Goal: Transaction & Acquisition: Purchase product/service

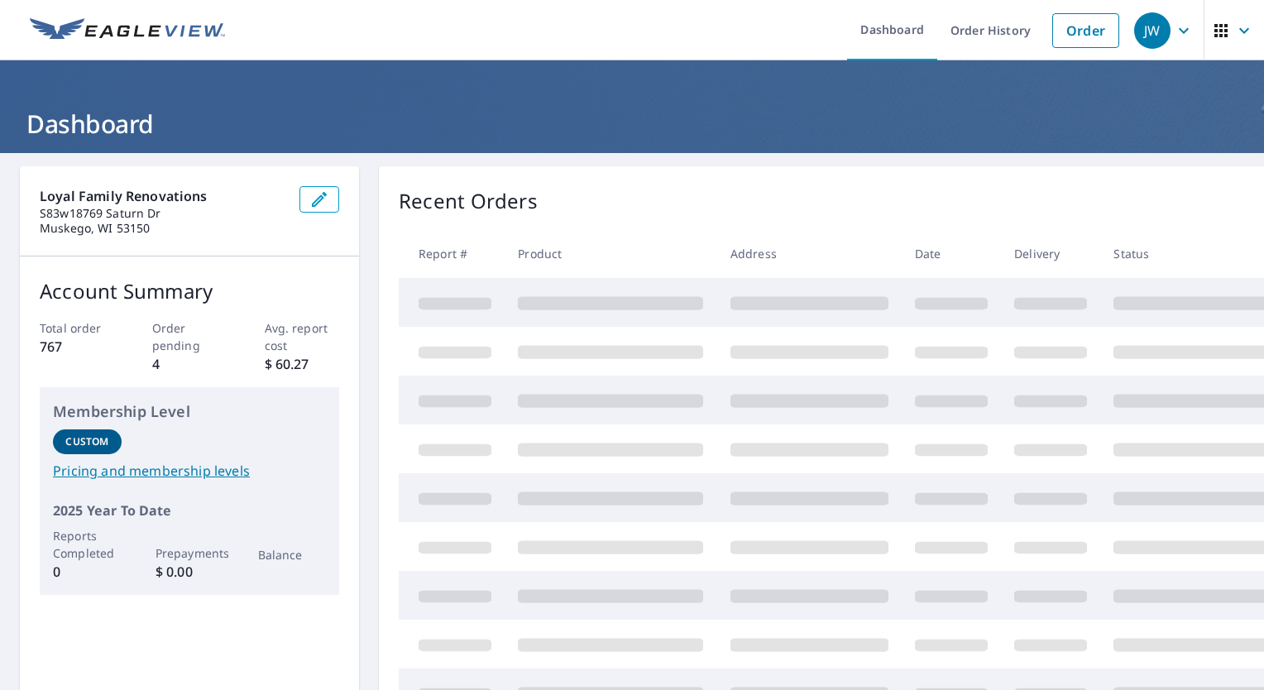
click at [1055, 36] on link "Order" at bounding box center [1085, 30] width 67 height 35
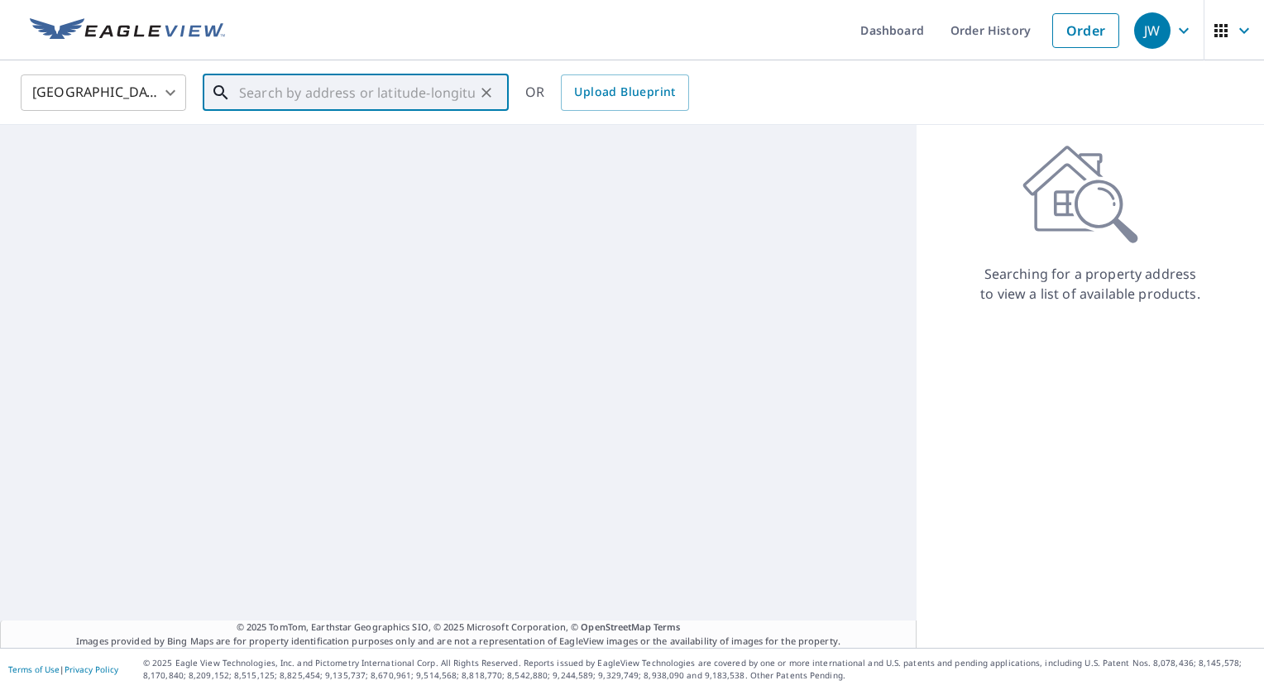
click at [434, 88] on input "text" at bounding box center [357, 92] width 236 height 46
paste input "[STREET_ADDRESS]"
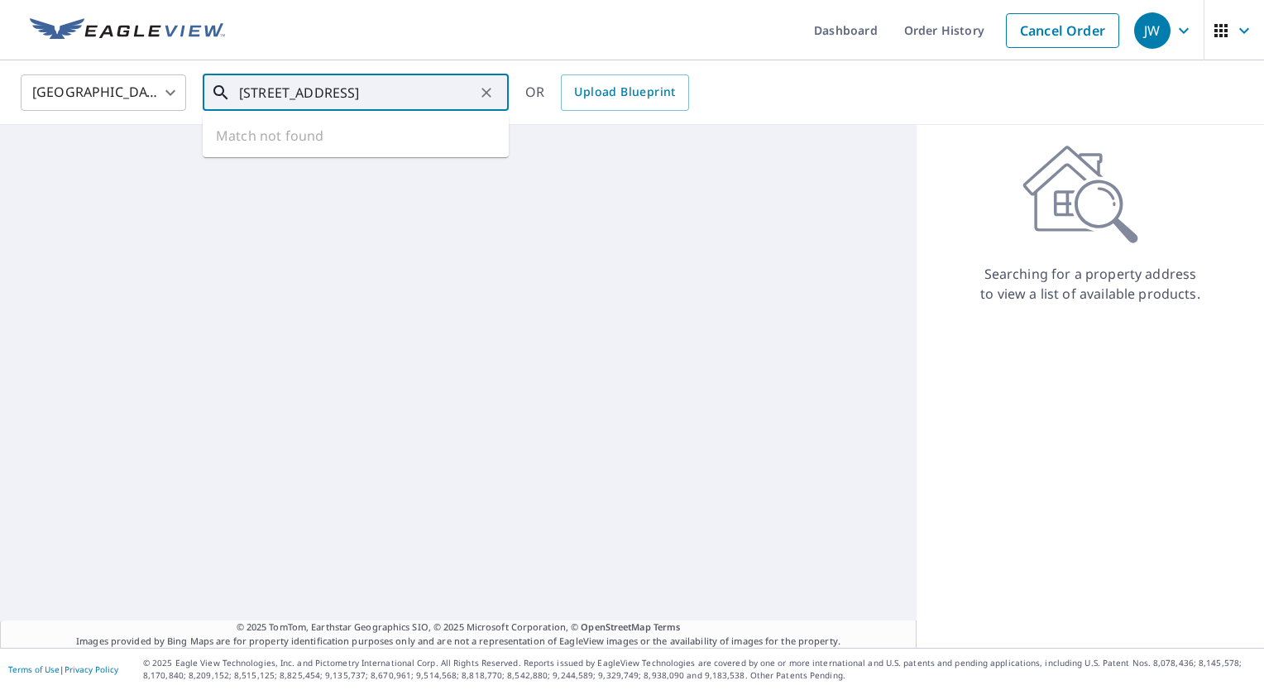
scroll to position [0, 31]
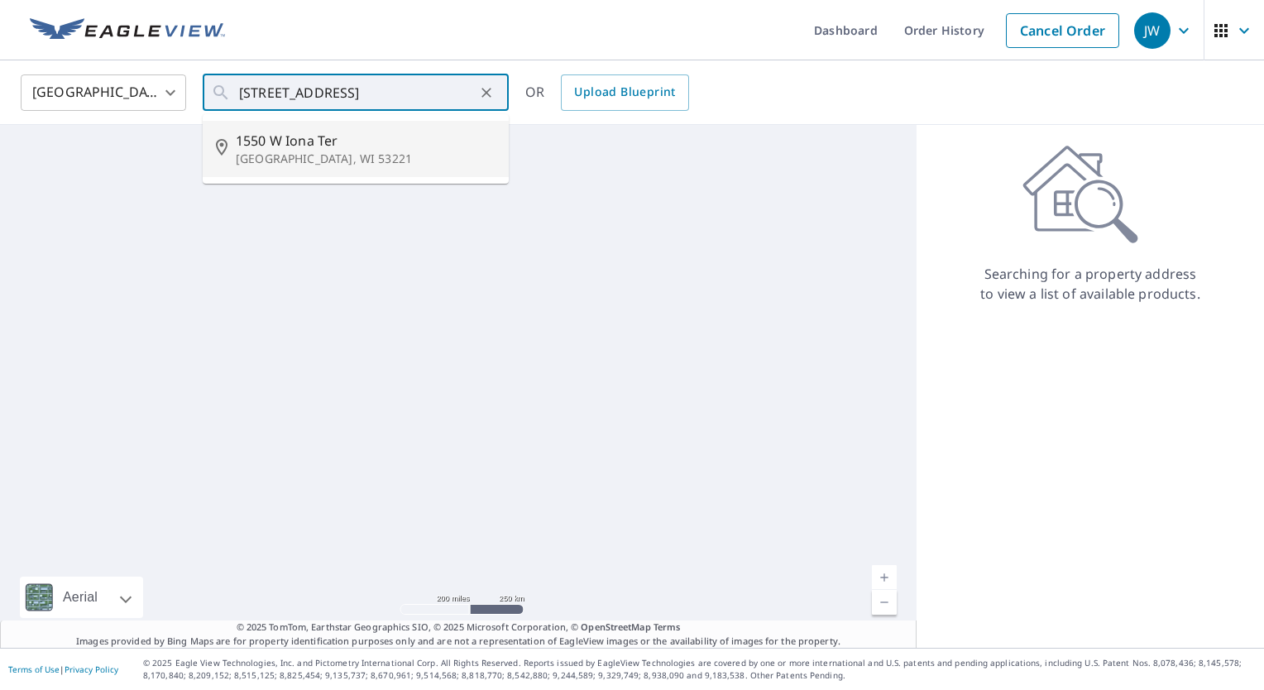
type input "[STREET_ADDRESS]"
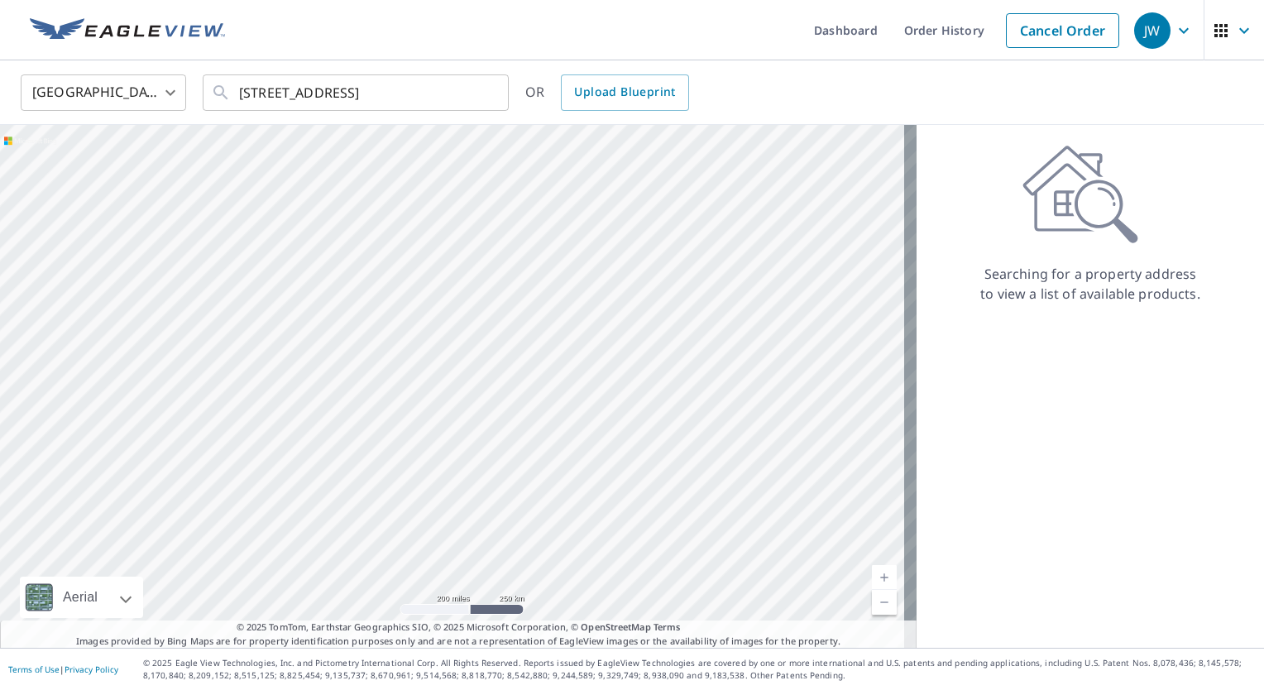
scroll to position [0, 0]
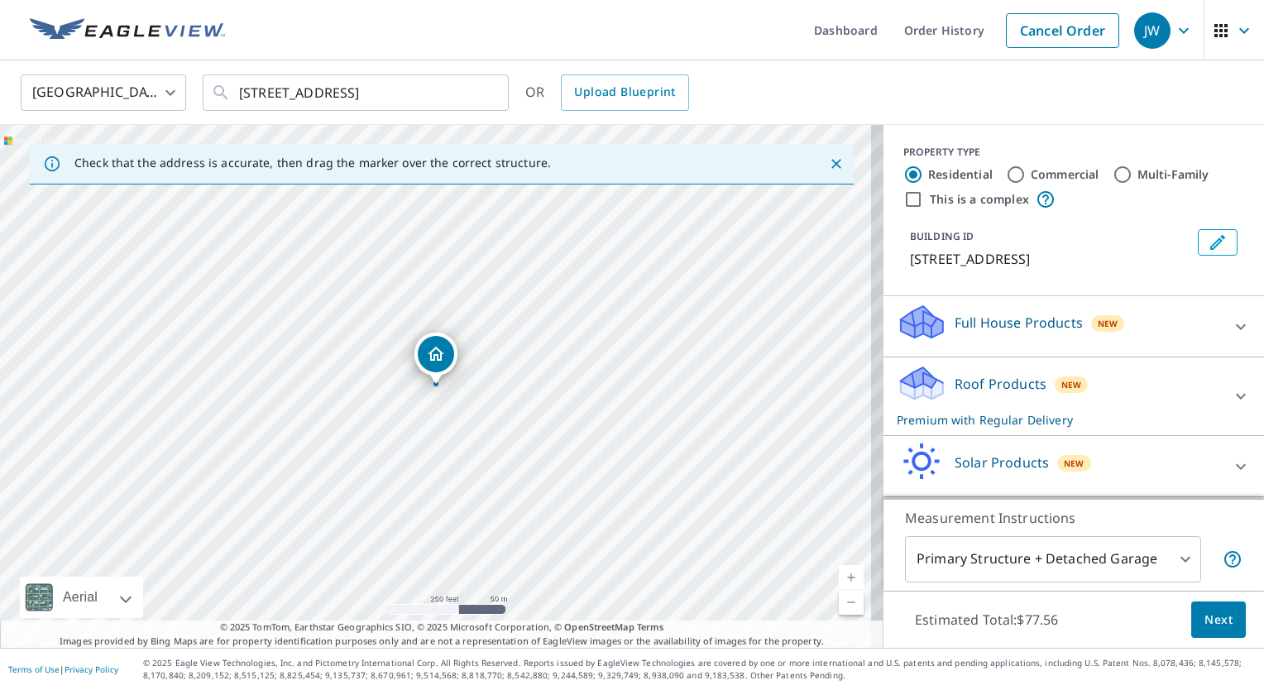
click at [999, 316] on p "Full House Products" at bounding box center [1018, 323] width 128 height 20
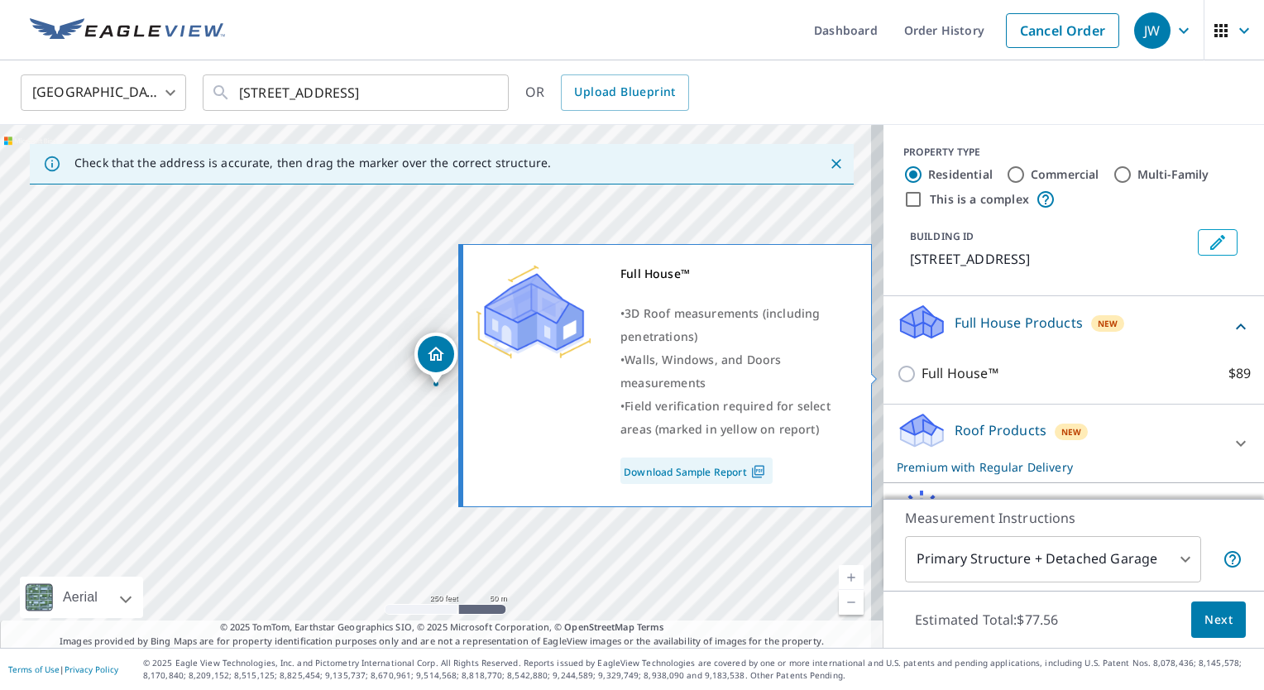
click at [943, 369] on p "Full House™" at bounding box center [959, 373] width 77 height 21
click at [921, 369] on input "Full House™ $89" at bounding box center [909, 374] width 25 height 20
checkbox input "true"
checkbox input "false"
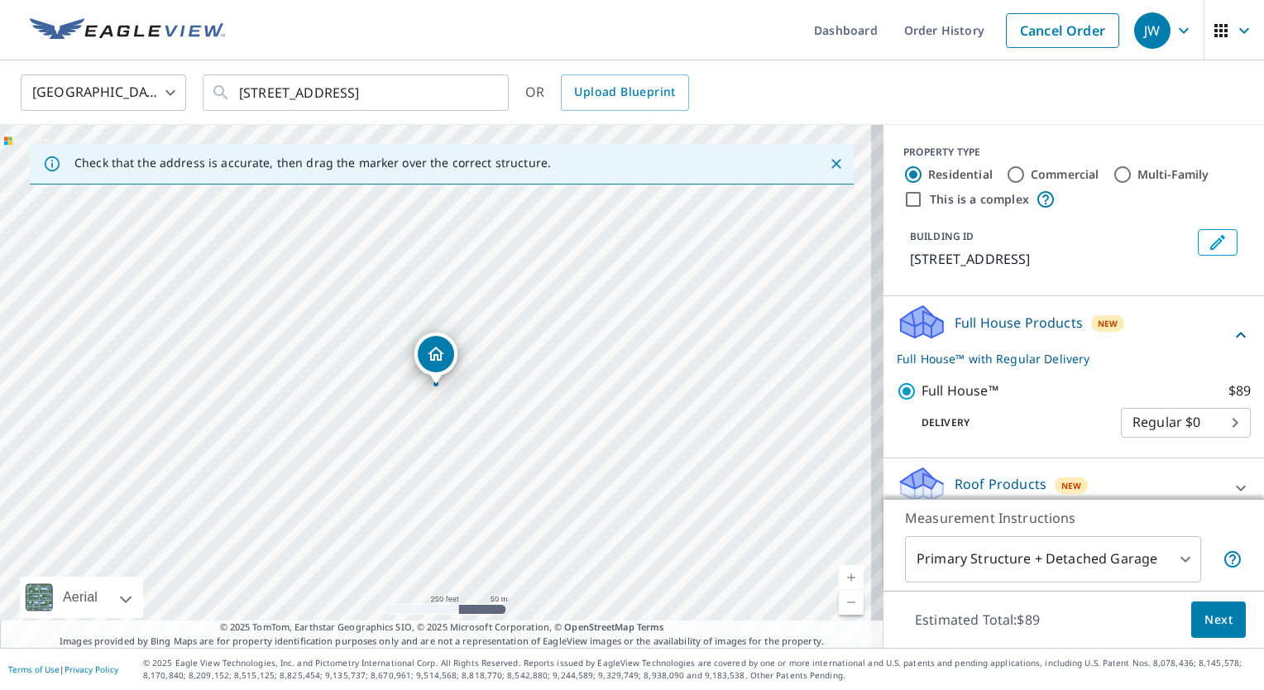
click at [979, 313] on p "Full House Products" at bounding box center [1018, 323] width 128 height 20
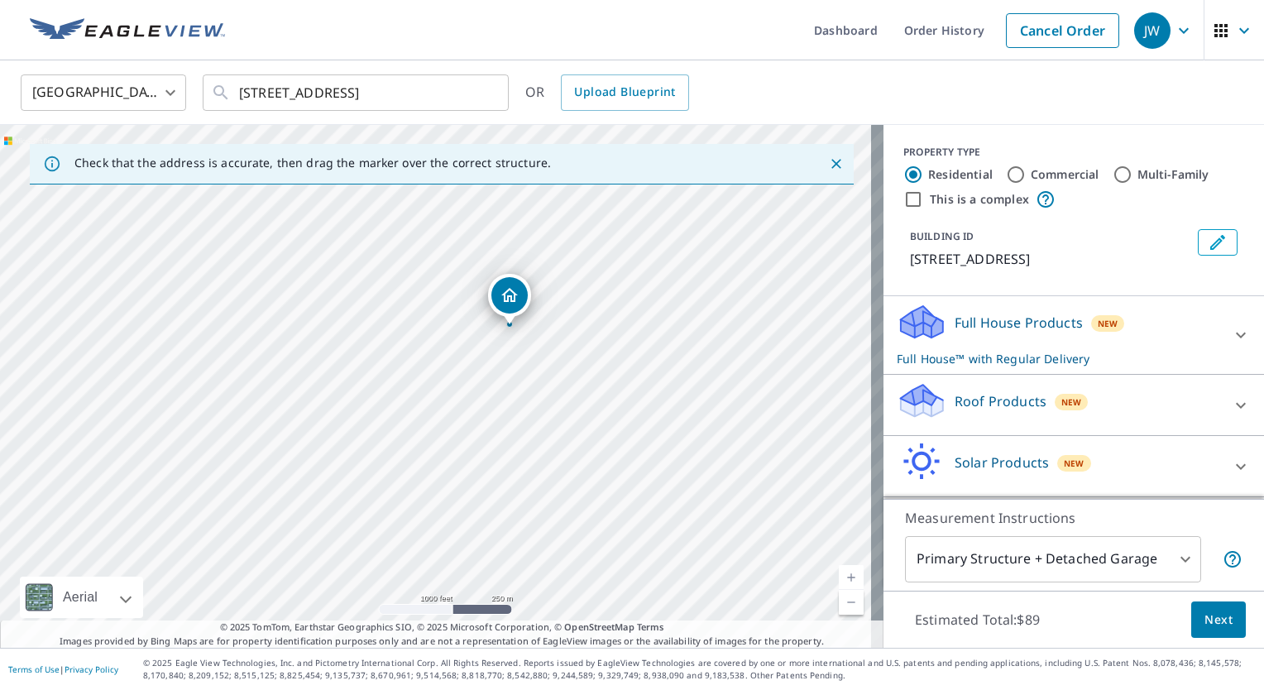
click at [1013, 332] on p "Full House Products" at bounding box center [1018, 323] width 128 height 20
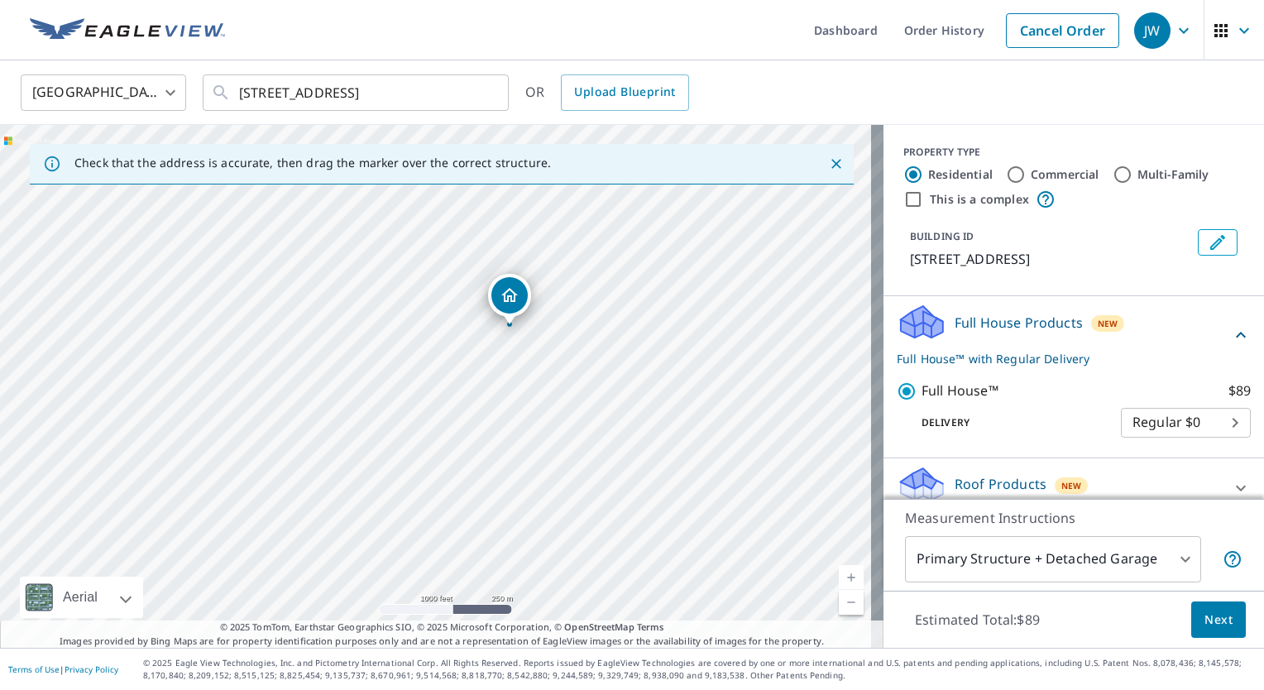
click at [1217, 620] on span "Next" at bounding box center [1218, 620] width 28 height 21
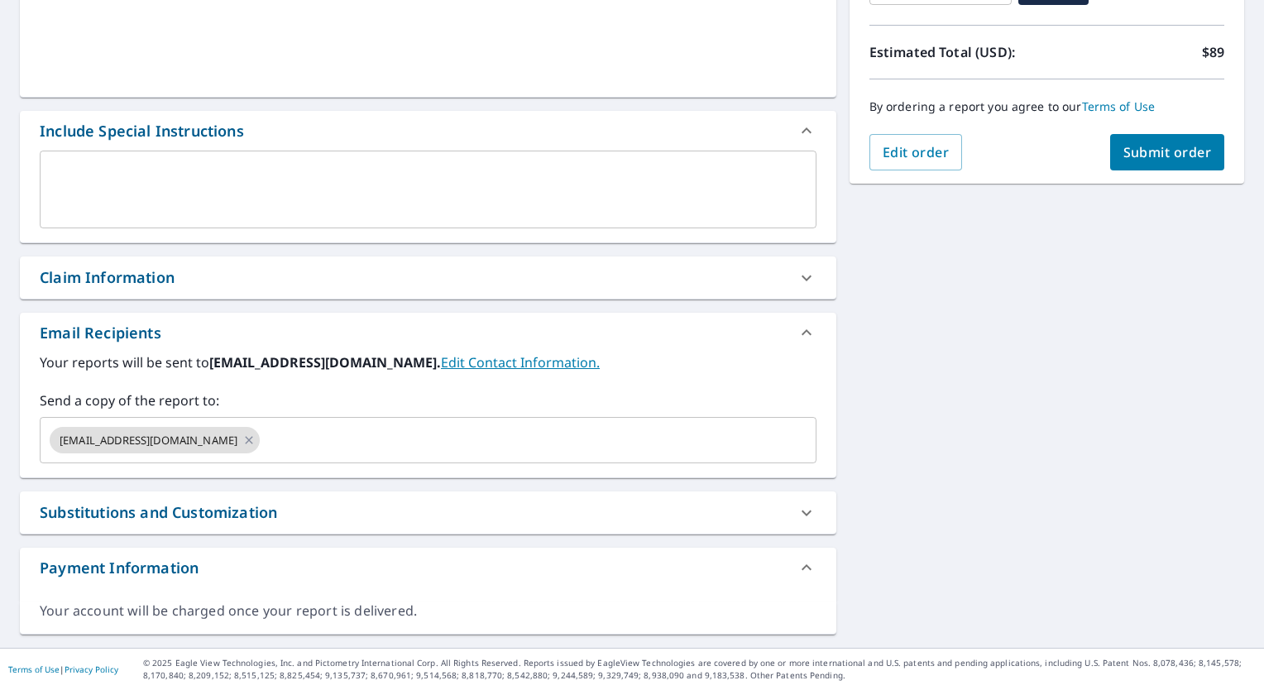
scroll to position [342, 0]
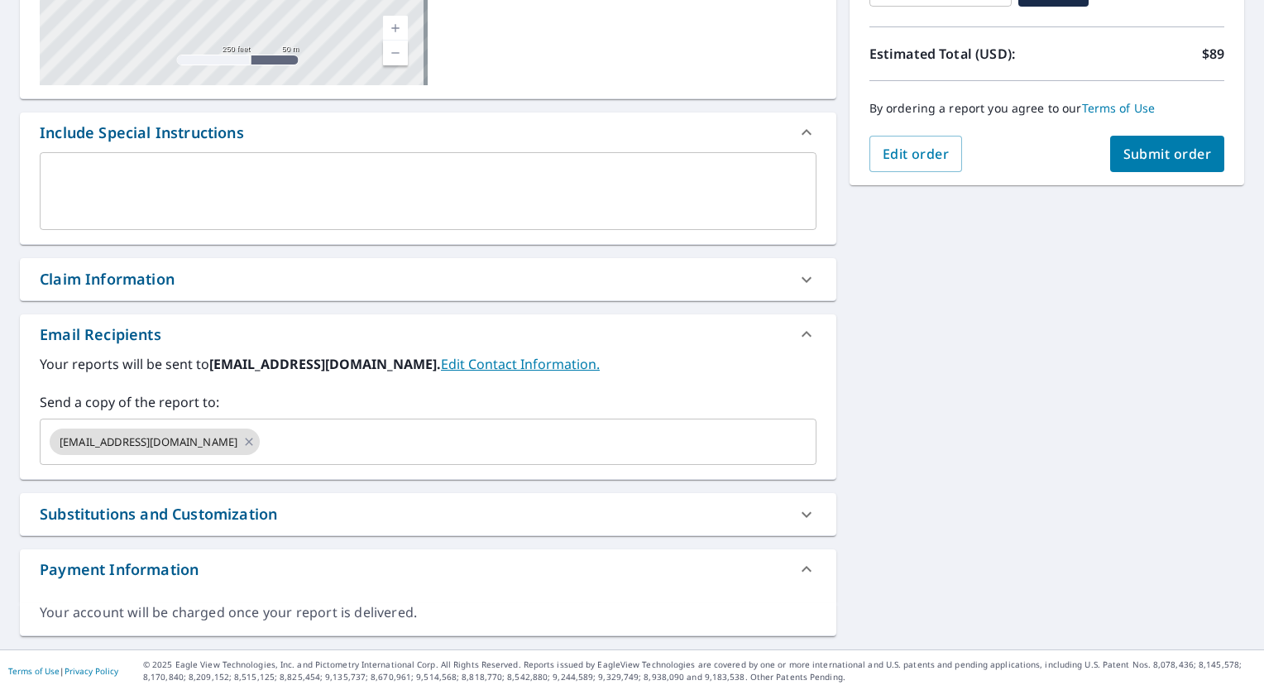
click at [247, 441] on icon at bounding box center [248, 442] width 13 height 18
click at [247, 439] on input "text" at bounding box center [415, 441] width 737 height 31
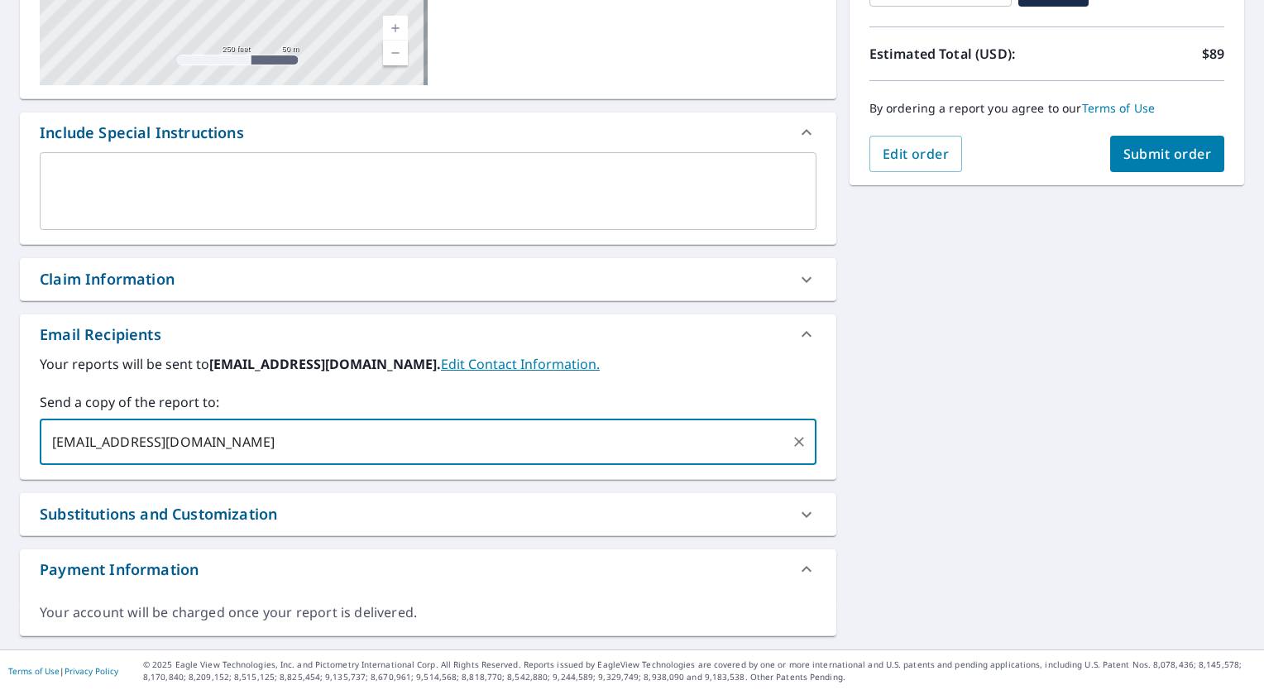
type input "[EMAIL_ADDRESS][DOMAIN_NAME]"
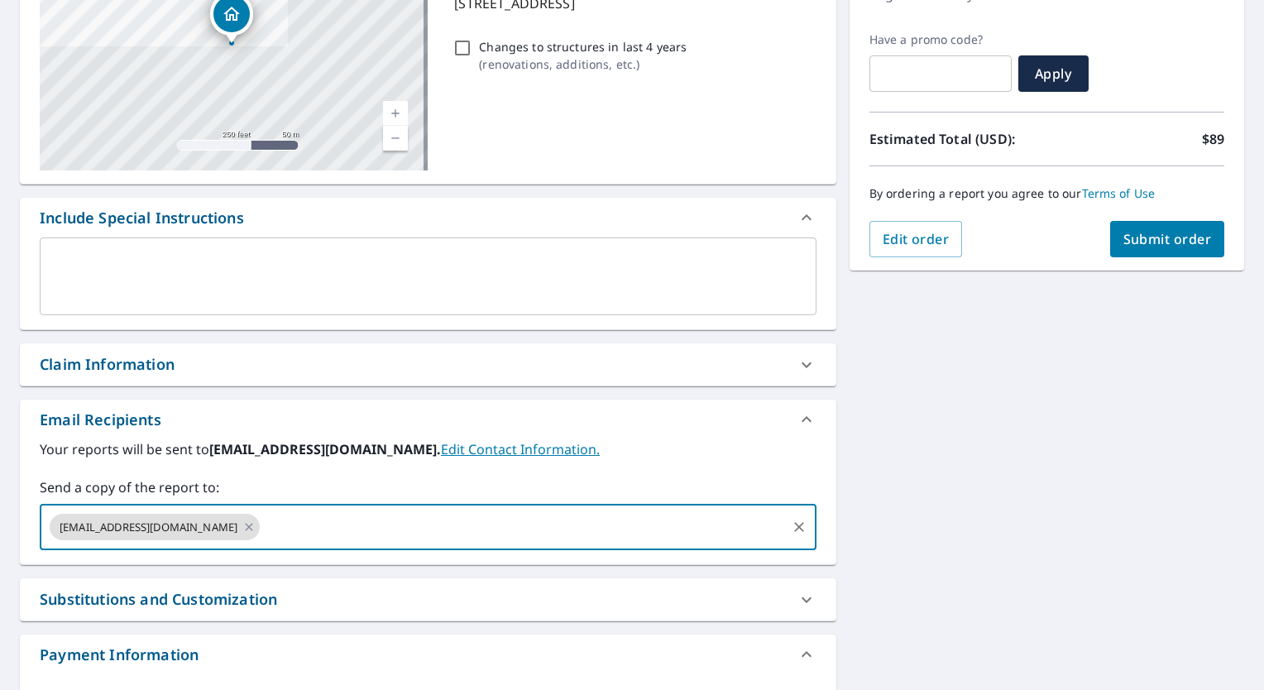
scroll to position [177, 0]
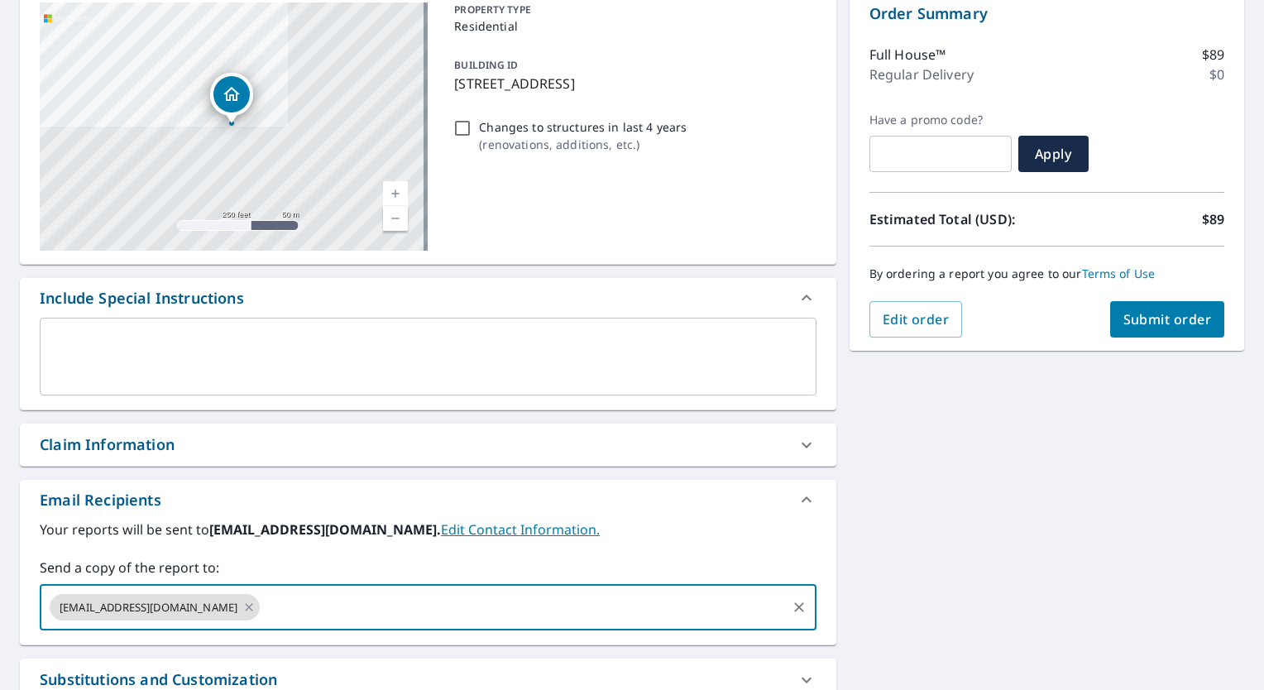
click at [210, 446] on div "Claim Information" at bounding box center [413, 444] width 747 height 22
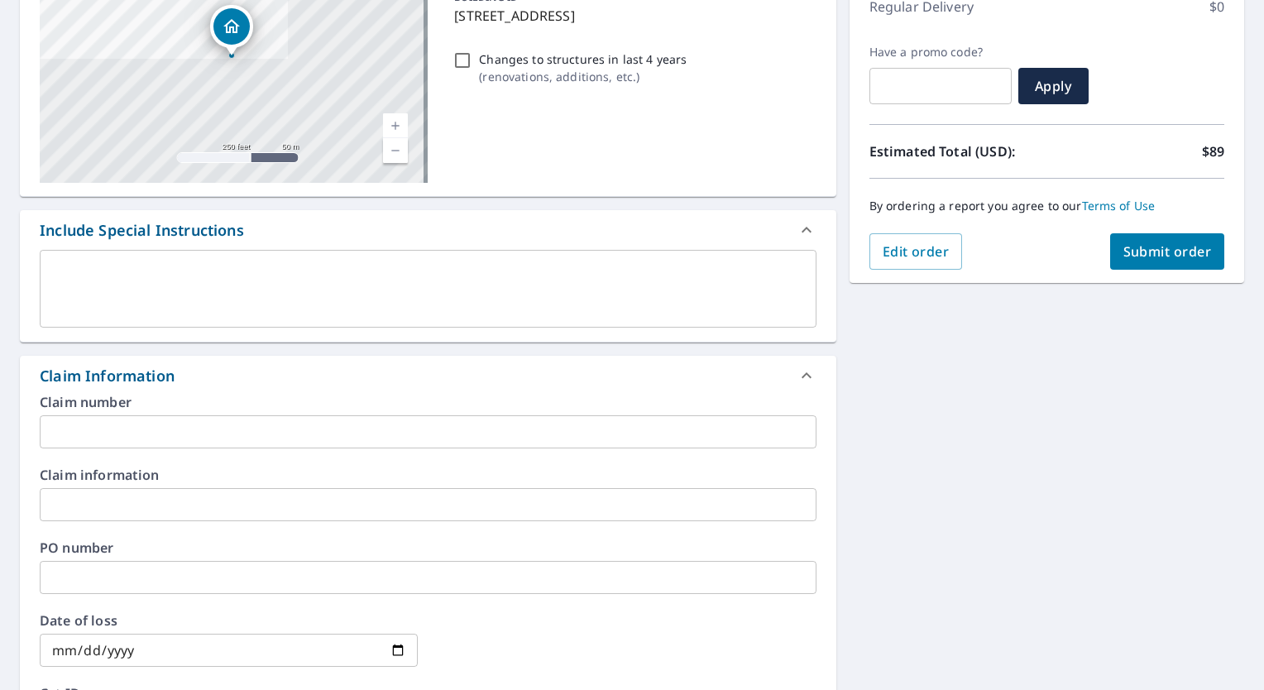
scroll to position [342, 0]
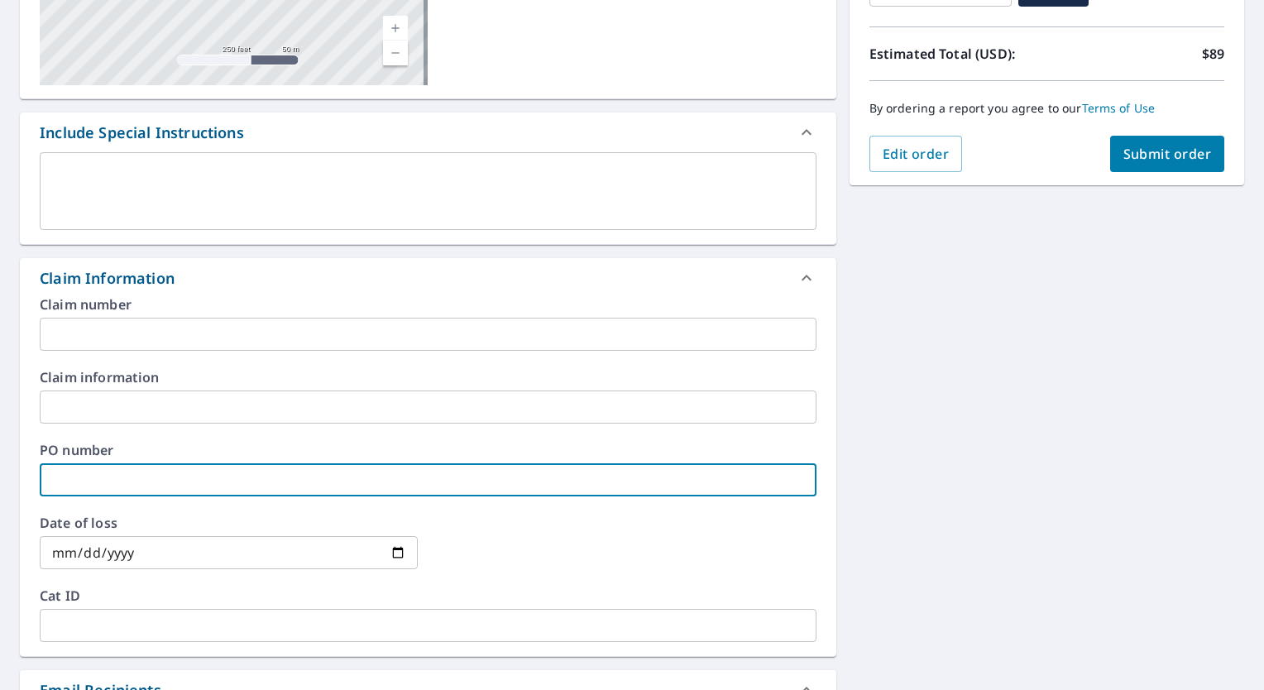
click at [127, 468] on input "text" at bounding box center [428, 479] width 777 height 33
type input "1926"
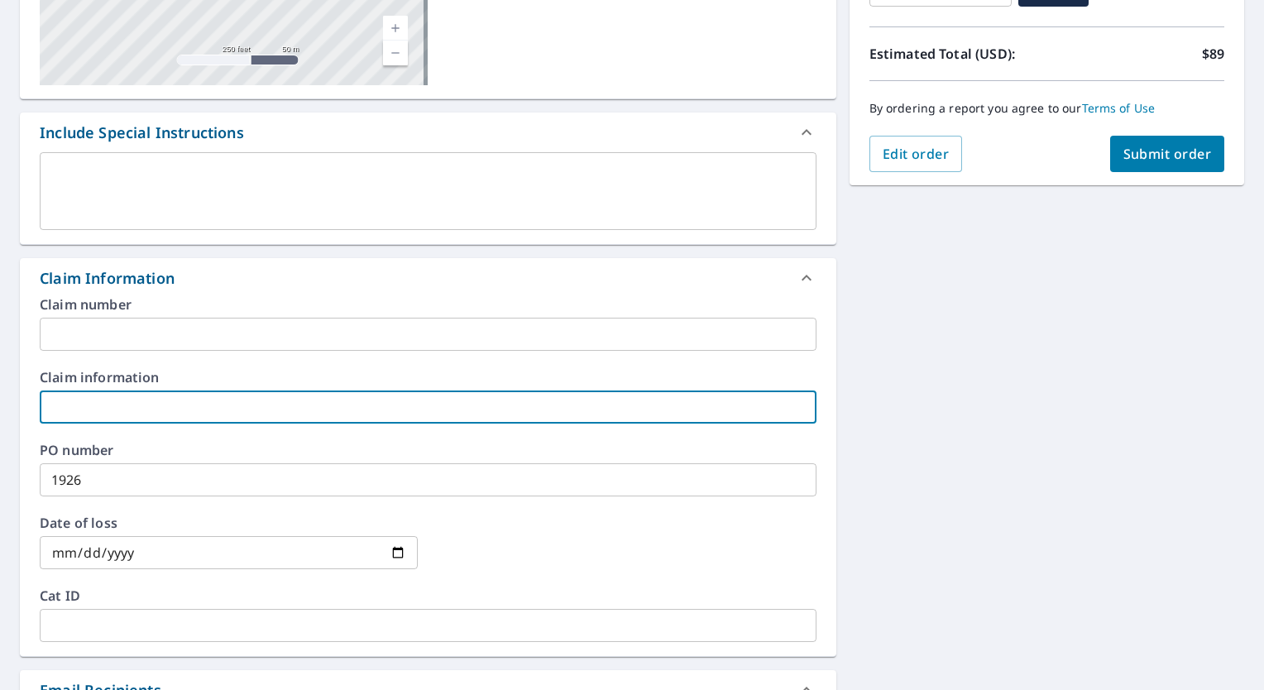
click at [268, 405] on input "text" at bounding box center [428, 406] width 777 height 33
paste input "[PERSON_NAME]"
type input "[PERSON_NAME]"
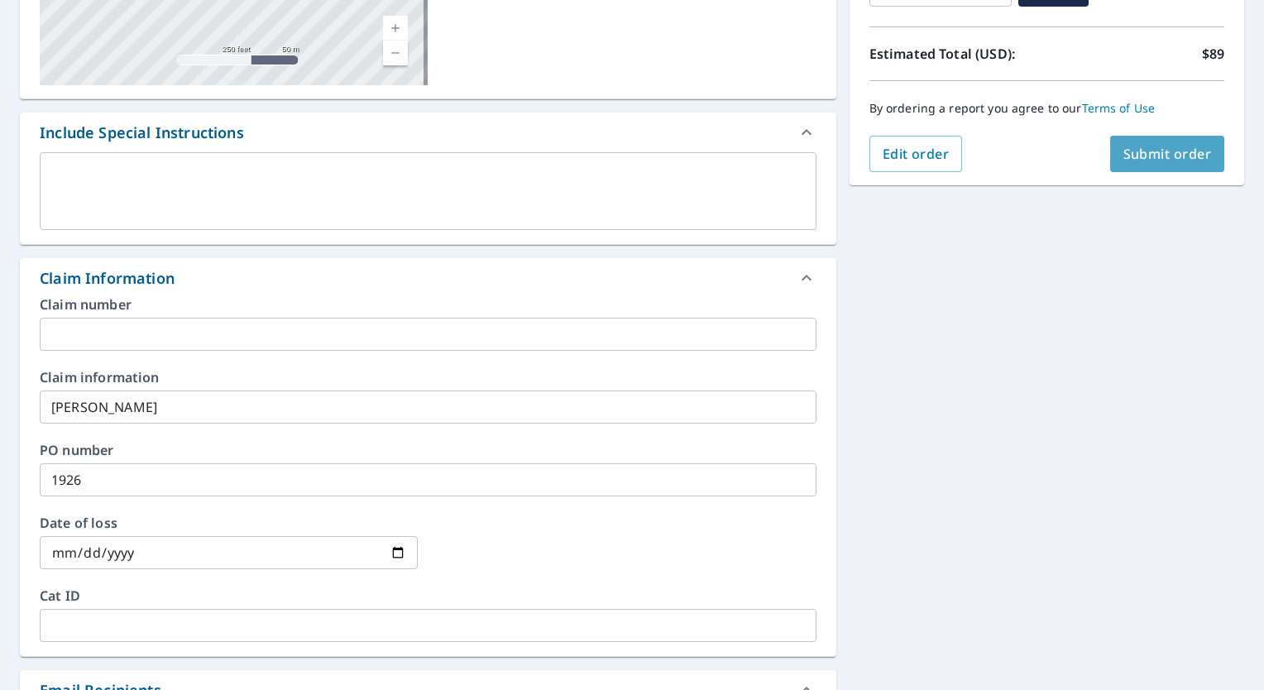
click at [1124, 143] on button "Submit order" at bounding box center [1167, 154] width 115 height 36
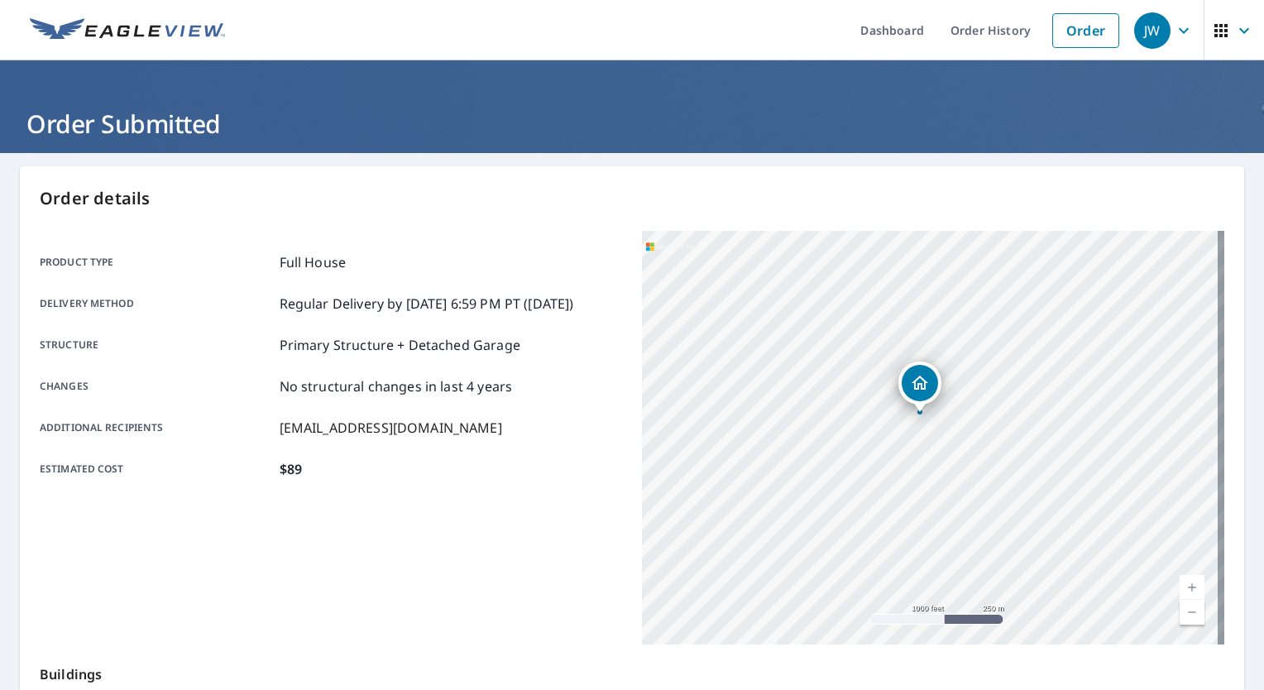
drag, startPoint x: 967, startPoint y: 35, endPoint x: 929, endPoint y: 38, distance: 38.2
click at [967, 35] on link "Order History" at bounding box center [990, 30] width 107 height 60
